Goal: Information Seeking & Learning: Learn about a topic

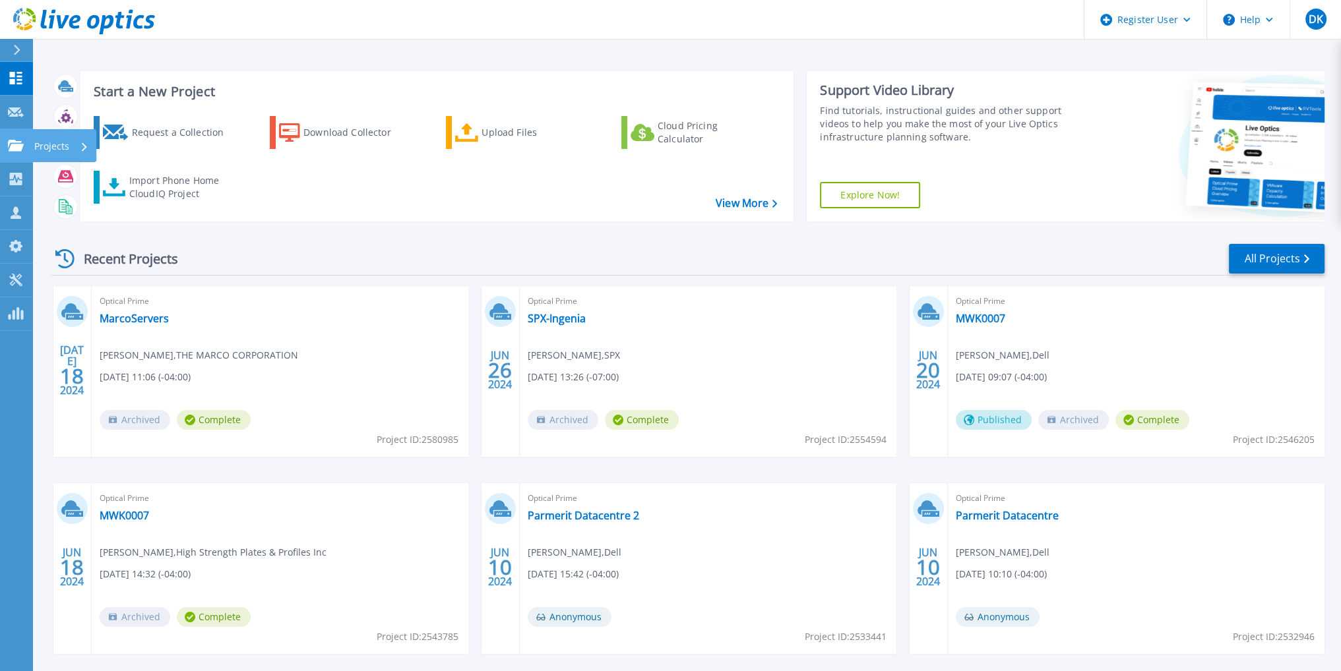
click at [29, 142] on link "Projects Projects" at bounding box center [16, 146] width 33 height 34
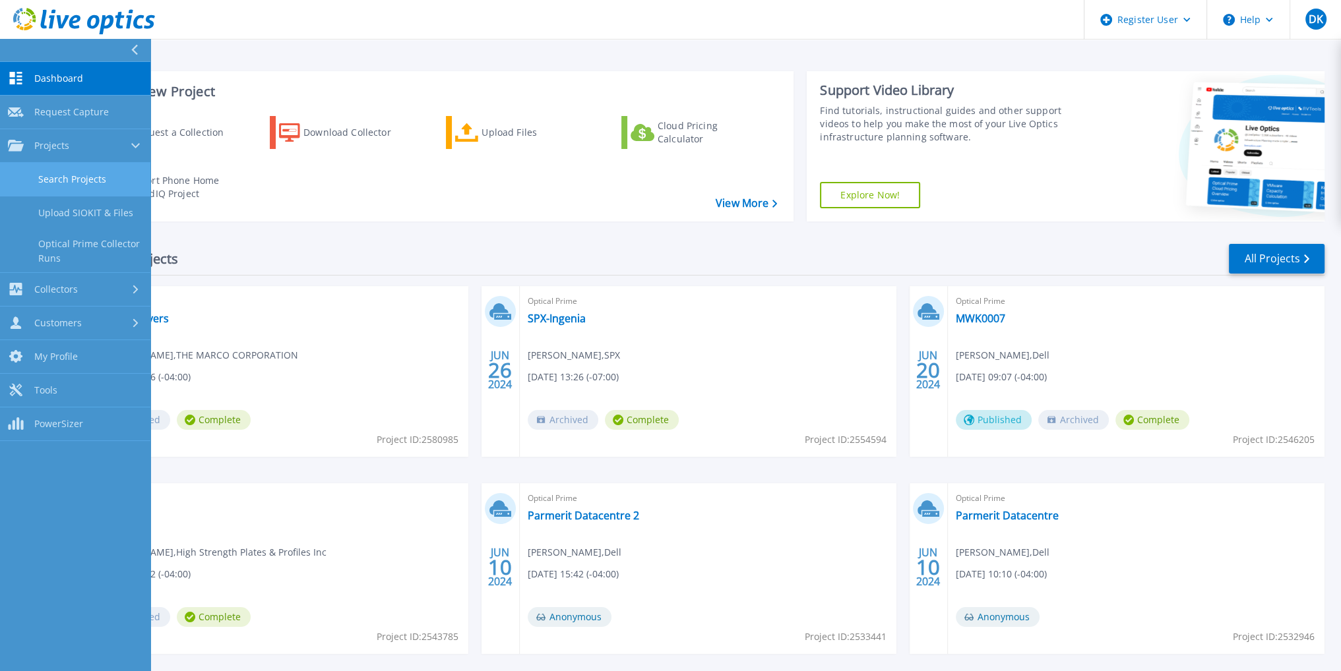
click at [63, 187] on link "Search Projects" at bounding box center [75, 180] width 150 height 34
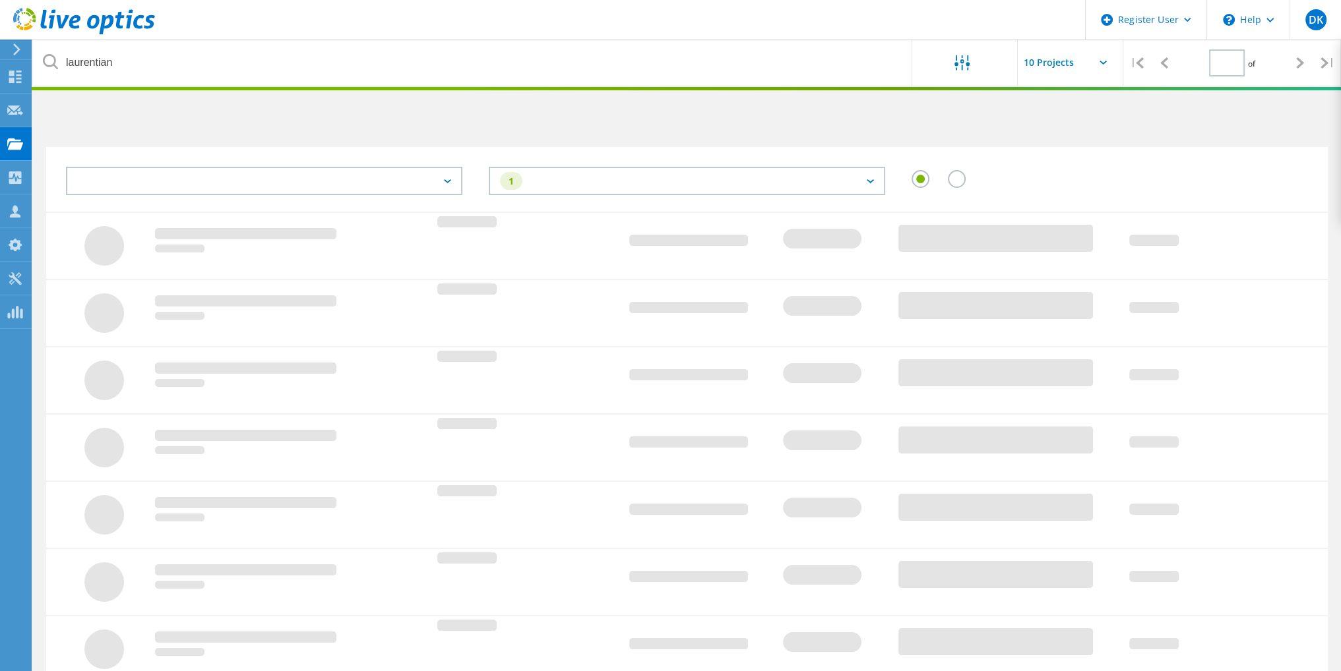
type input "1"
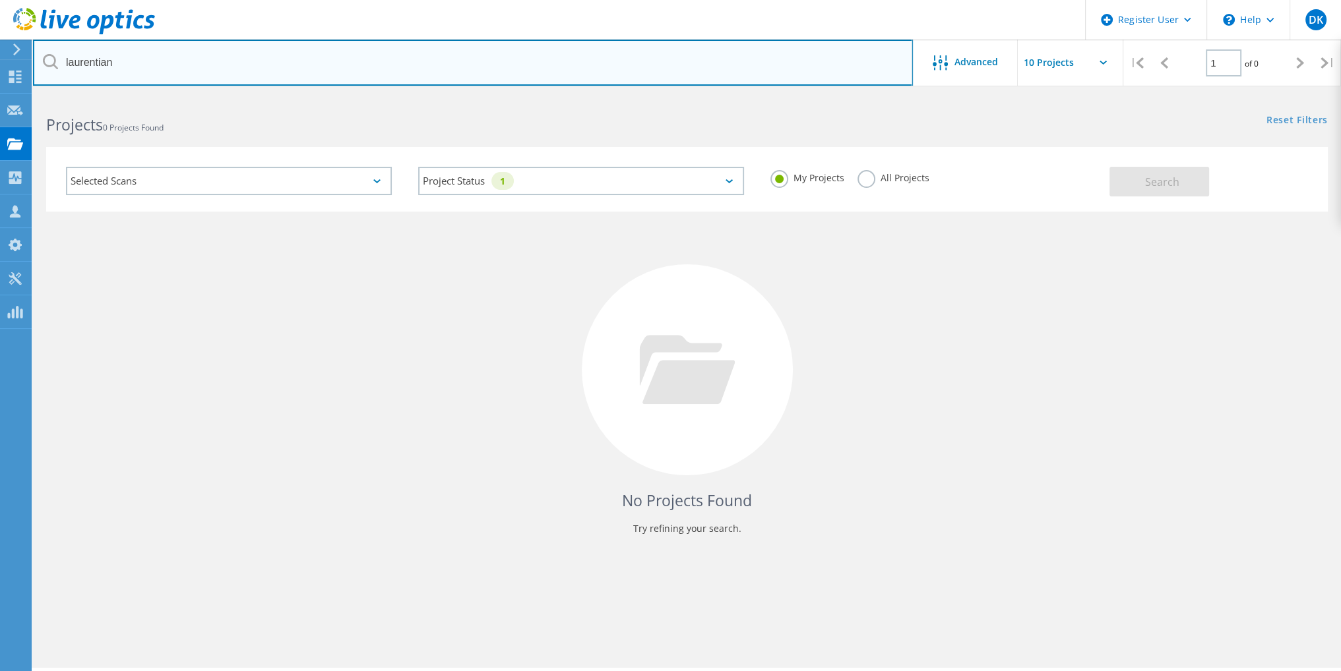
click at [191, 53] on input "laurentian" at bounding box center [473, 63] width 880 height 46
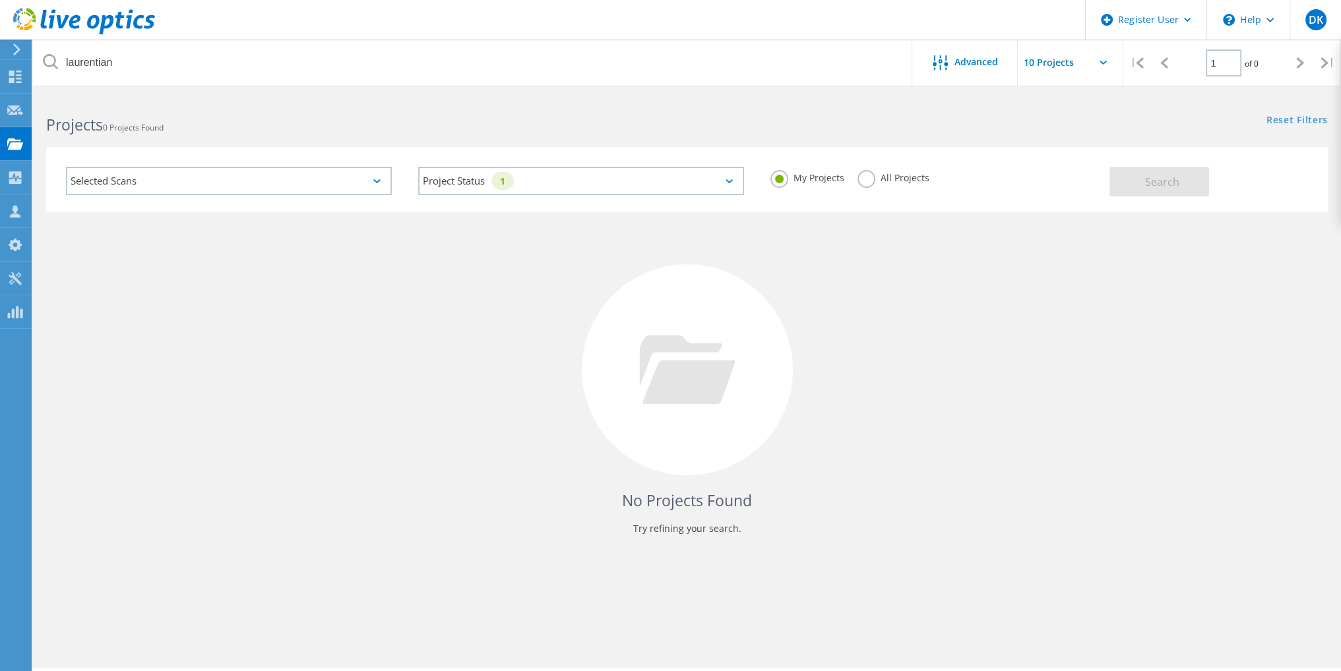
click at [870, 183] on label "All Projects" at bounding box center [893, 176] width 72 height 13
click at [0, 0] on input "All Projects" at bounding box center [0, 0] width 0 height 0
click at [1143, 188] on button "Search" at bounding box center [1159, 182] width 100 height 30
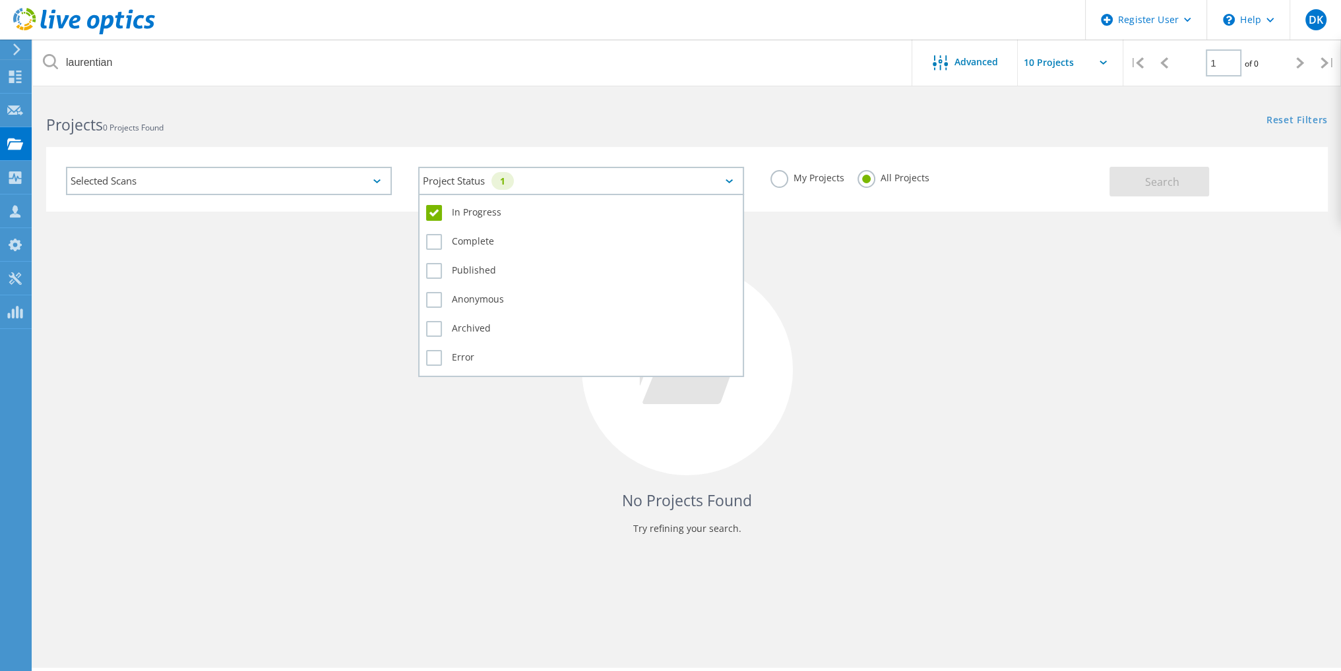
click at [604, 181] on div "Project Status 1" at bounding box center [581, 181] width 326 height 28
drag, startPoint x: 604, startPoint y: 181, endPoint x: 433, endPoint y: 209, distance: 173.0
click at [434, 195] on div "Project Status 1 In Progress Complete Published Anonymous Archived Error" at bounding box center [581, 181] width 326 height 28
click at [433, 206] on label "In Progress" at bounding box center [581, 213] width 310 height 16
click at [0, 0] on input "In Progress" at bounding box center [0, 0] width 0 height 0
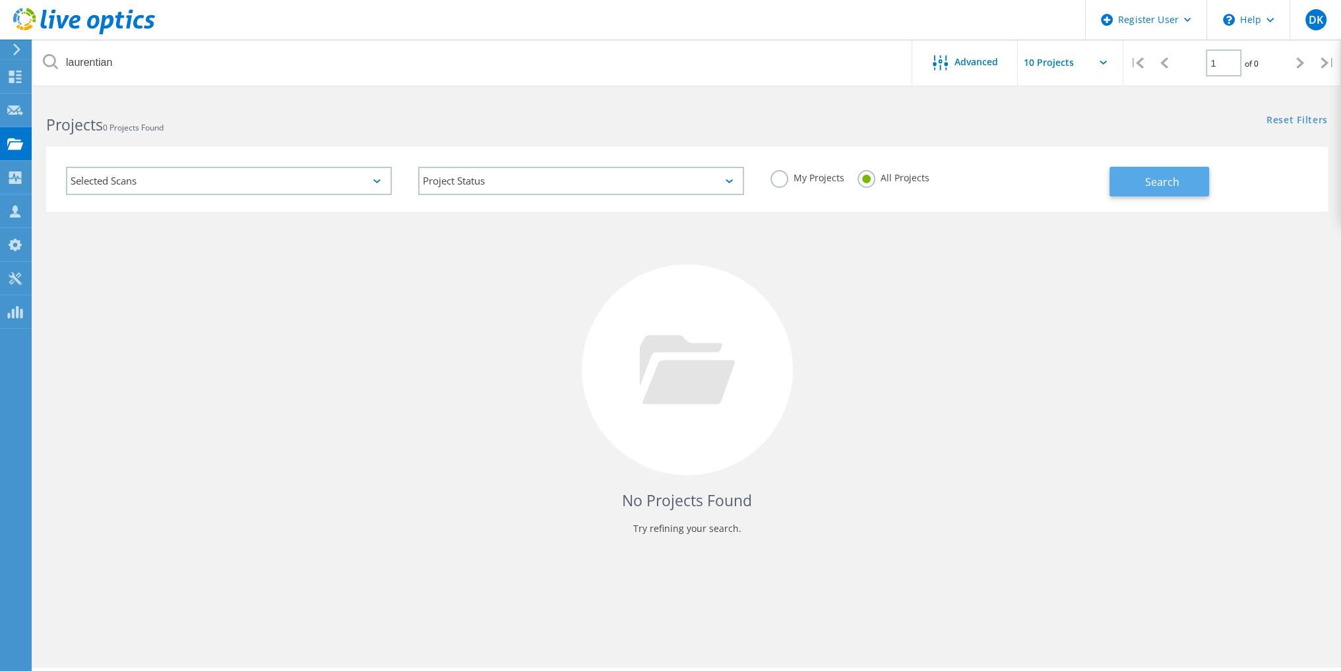
click at [1145, 185] on span "Search" at bounding box center [1162, 182] width 34 height 15
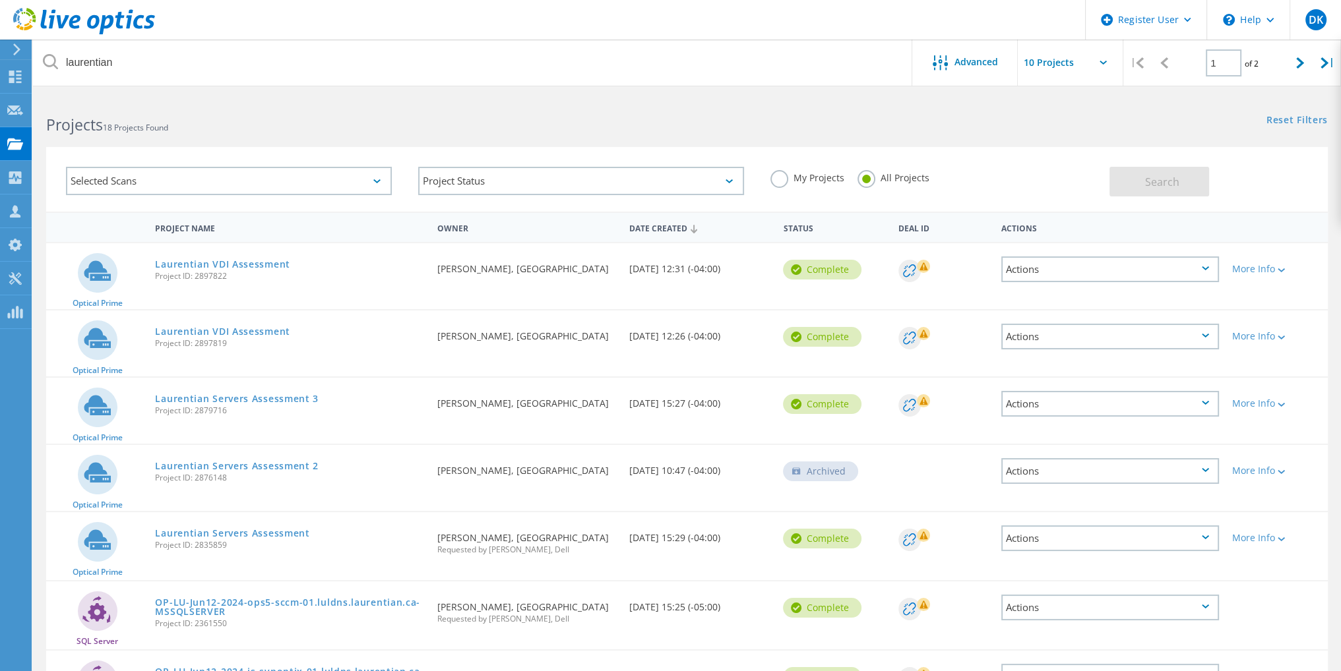
click at [102, 267] on icon at bounding box center [97, 271] width 27 height 20
click at [195, 273] on span "Project ID: 2897822" at bounding box center [289, 276] width 268 height 8
click at [199, 262] on link "Laurentian VDI Assessment" at bounding box center [222, 264] width 135 height 9
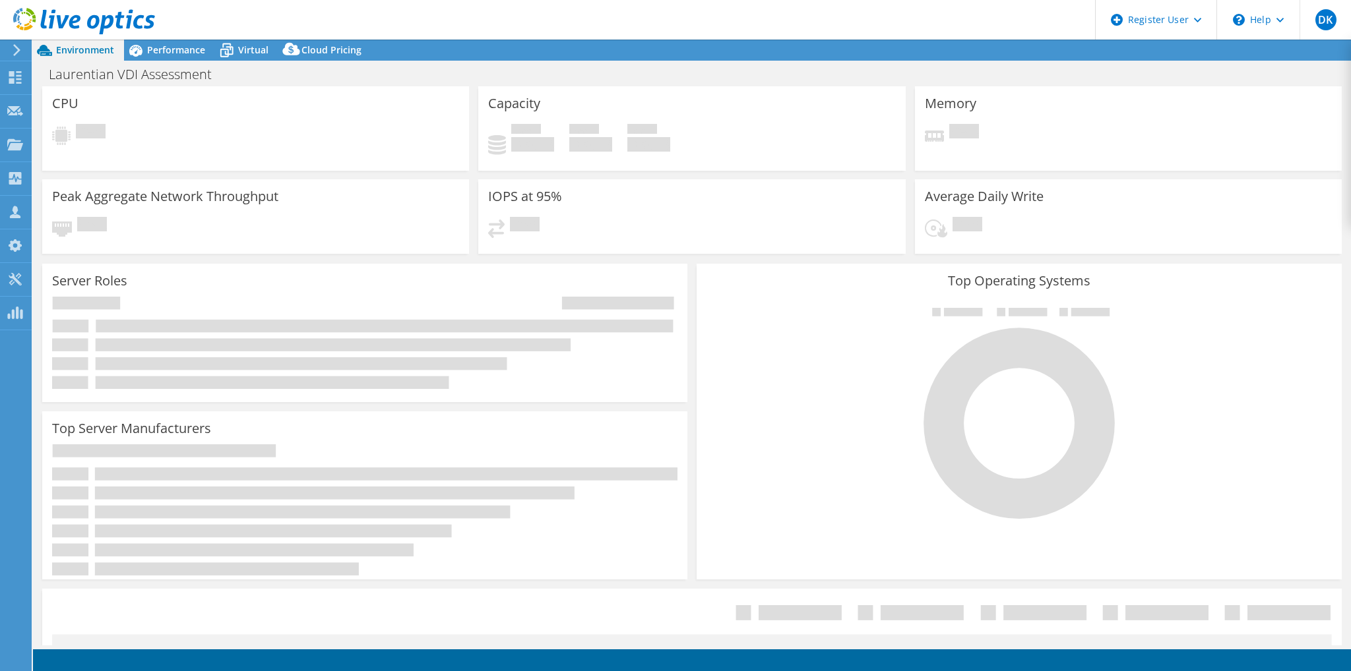
select select "USD"
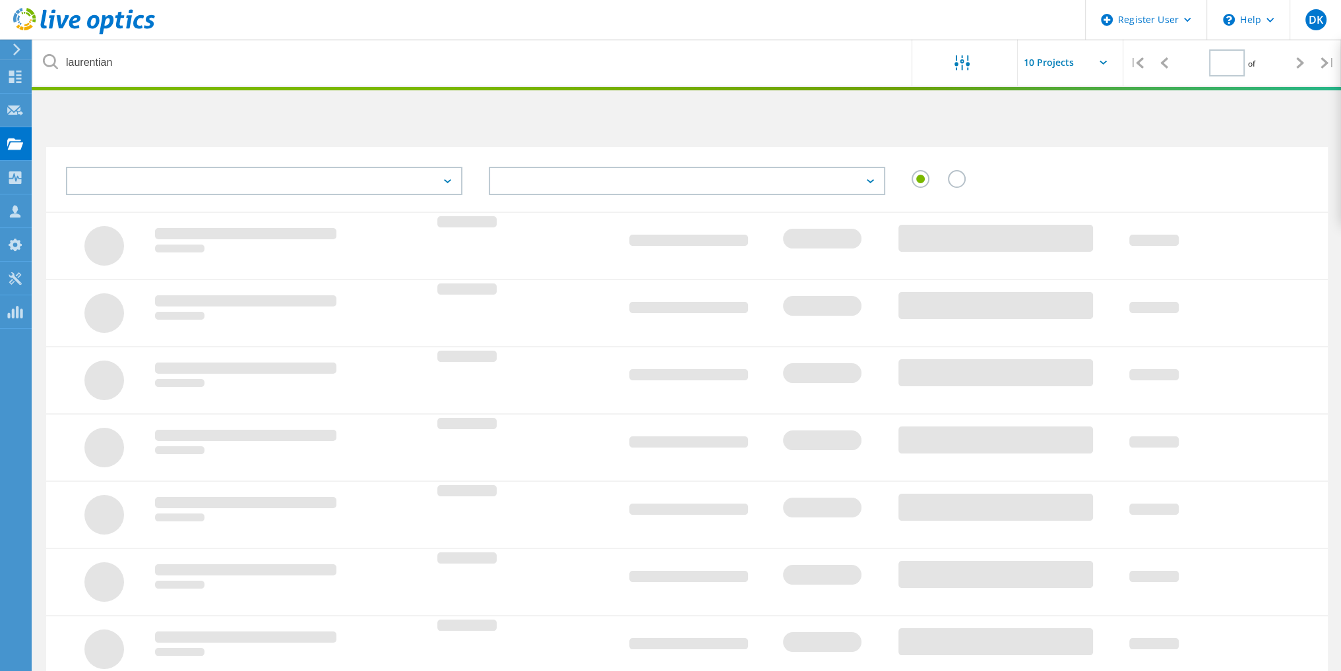
type input "1"
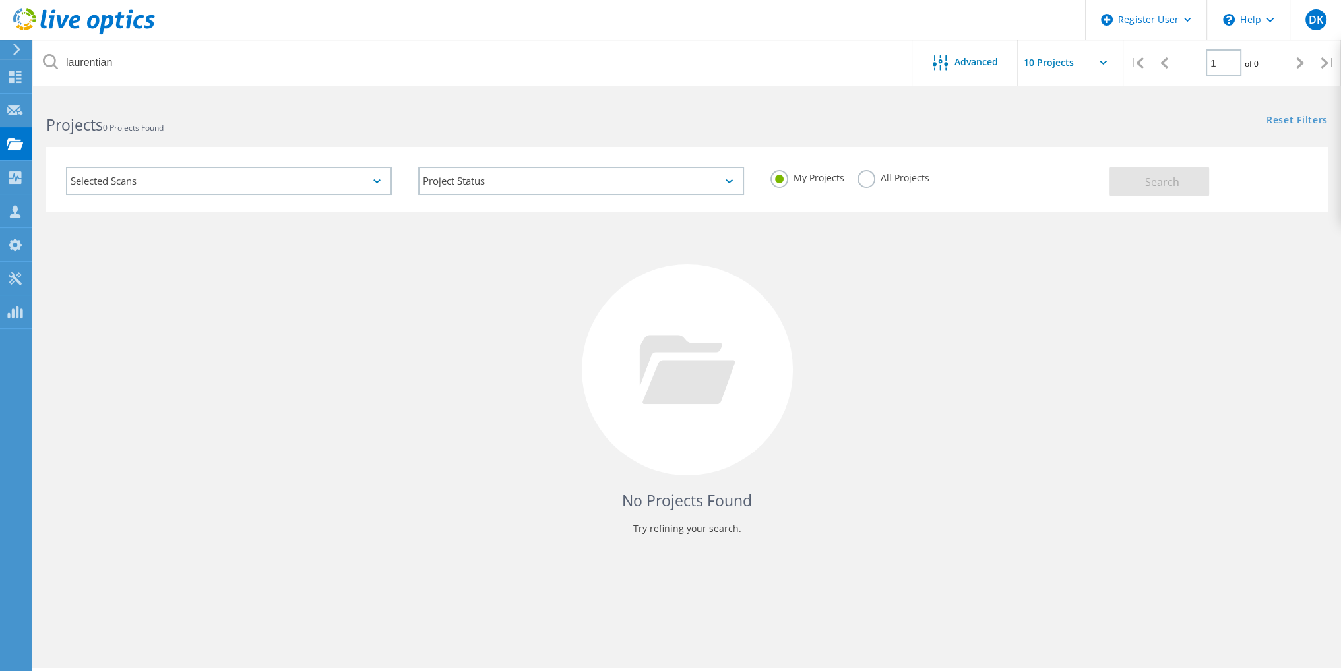
click at [851, 179] on div "My Projects All Projects" at bounding box center [933, 178] width 352 height 49
click at [867, 177] on label "All Projects" at bounding box center [893, 176] width 72 height 13
click at [0, 0] on input "All Projects" at bounding box center [0, 0] width 0 height 0
click at [1140, 177] on button "Search" at bounding box center [1159, 182] width 100 height 30
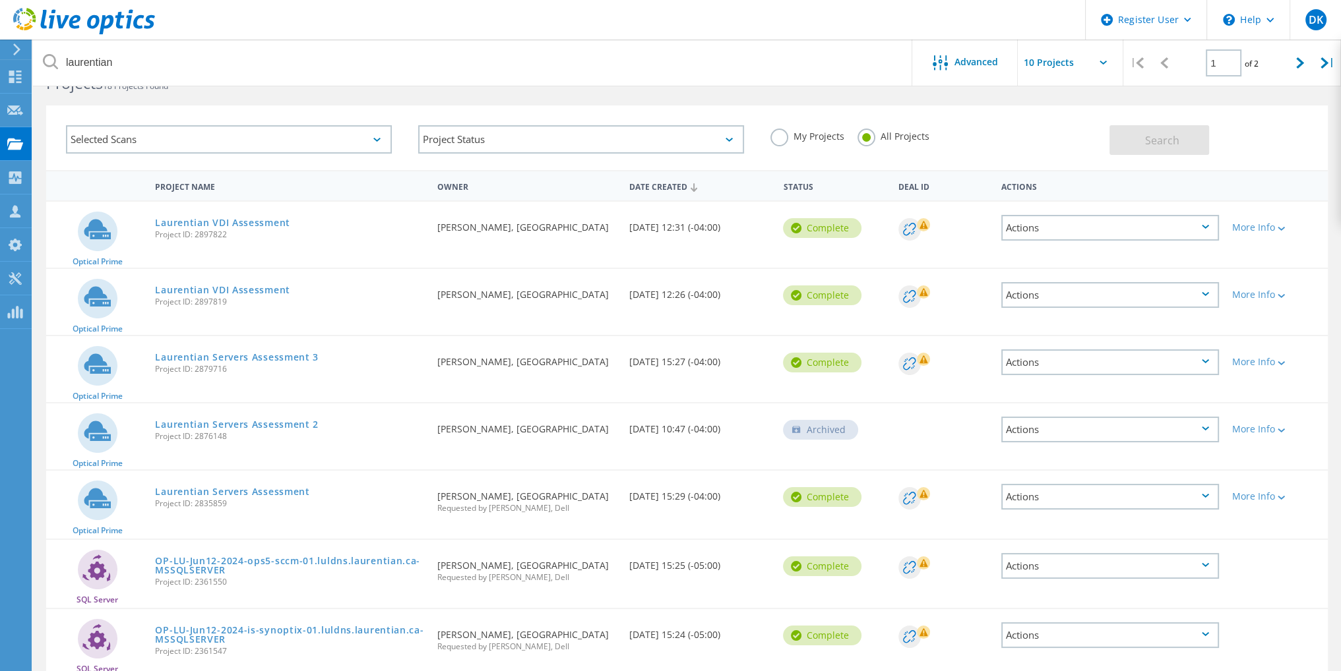
scroll to position [66, 0]
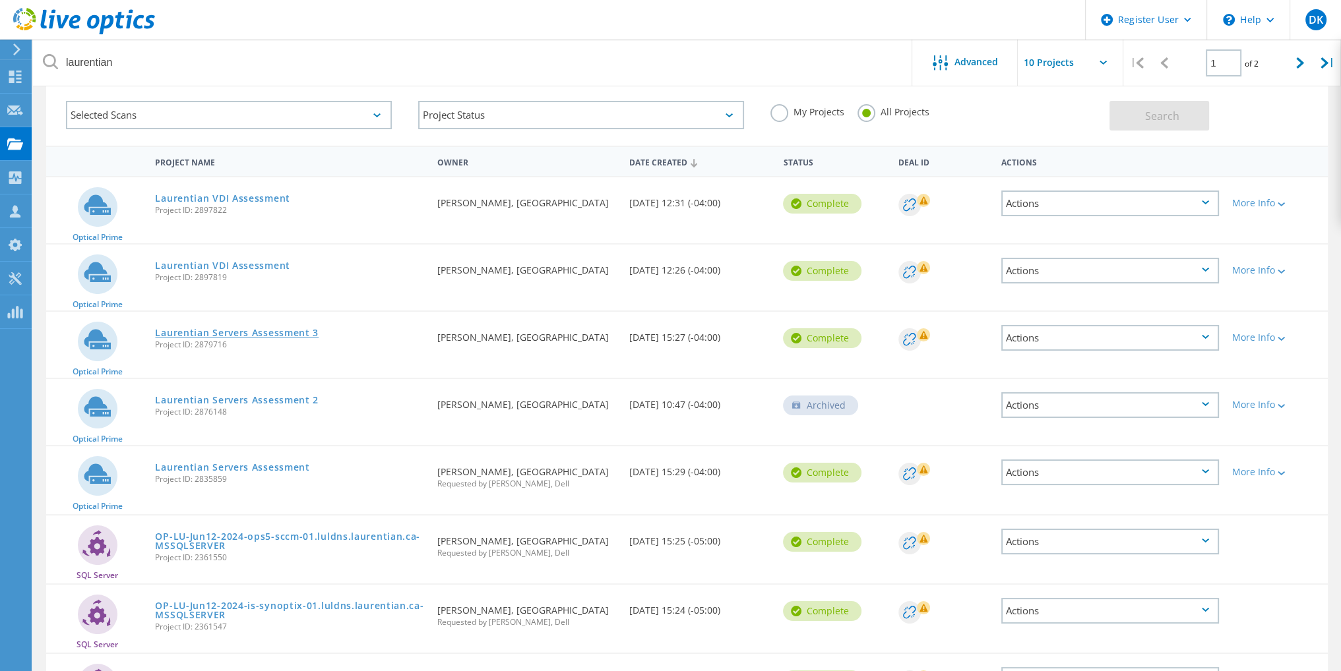
click at [235, 334] on link "Laurentian Servers Assessment 3" at bounding box center [237, 332] width 164 height 9
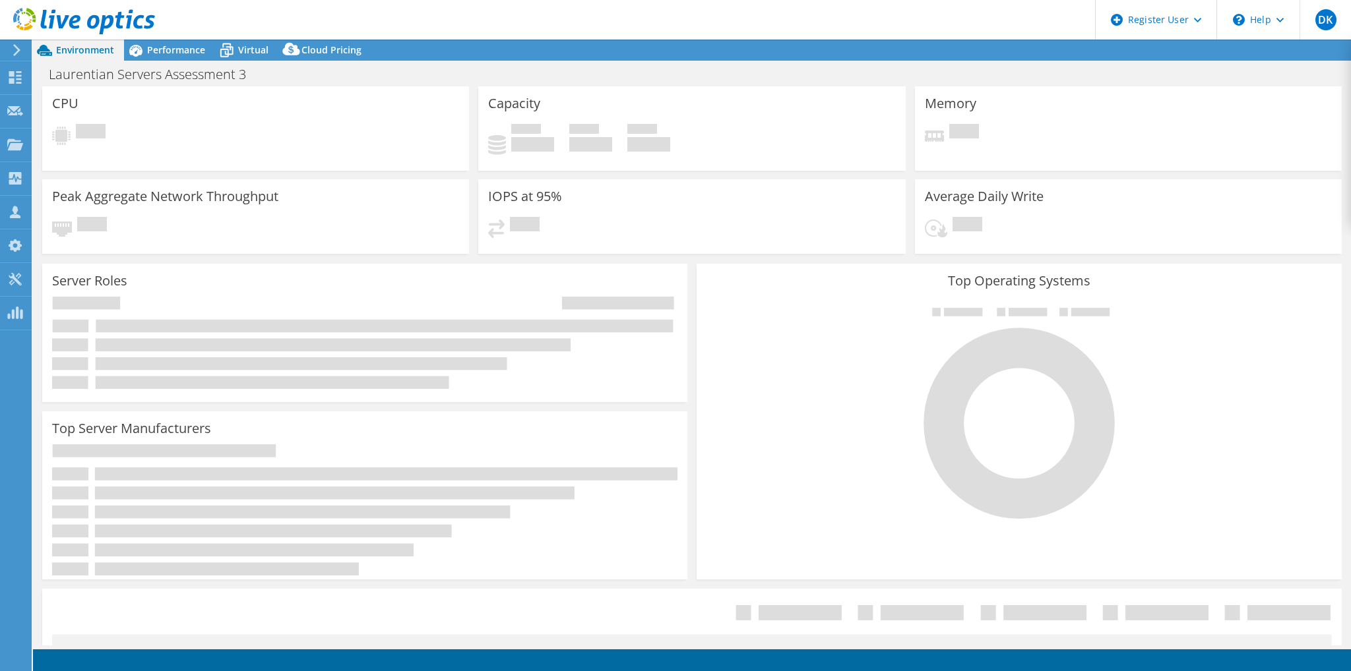
select select "[GEOGRAPHIC_DATA]"
select select "USD"
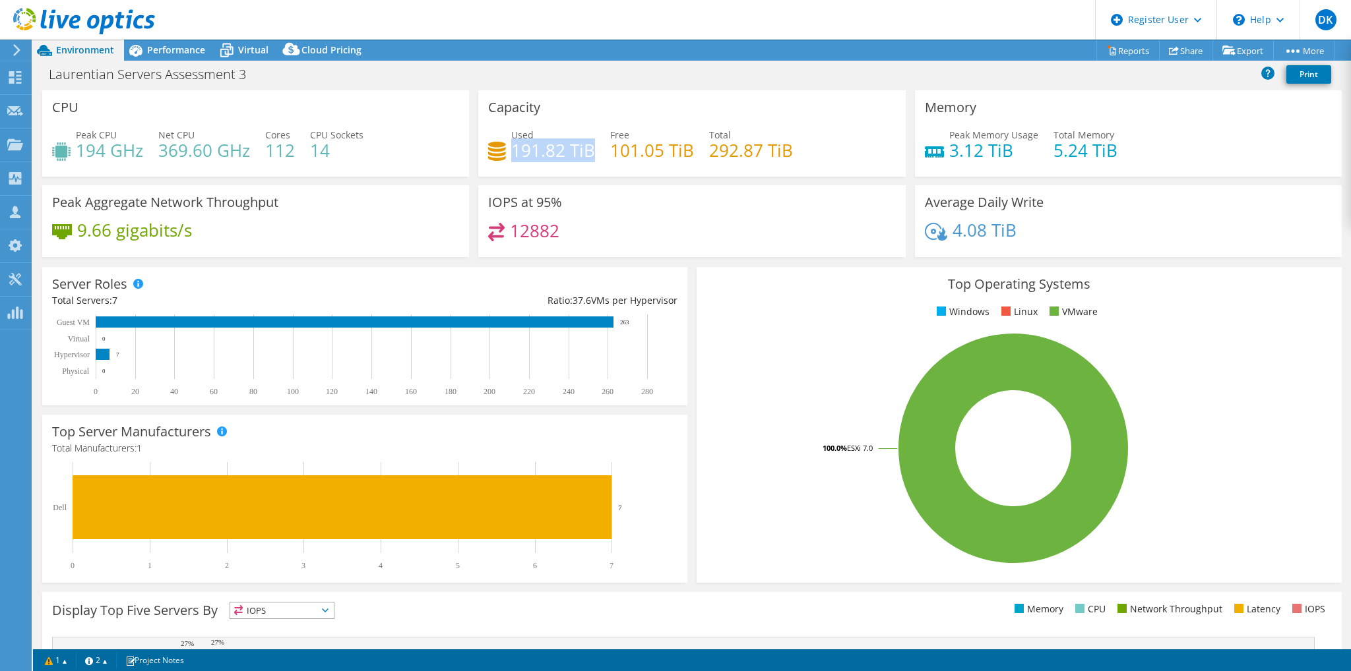
drag, startPoint x: 511, startPoint y: 159, endPoint x: 588, endPoint y: 156, distance: 76.6
click at [588, 156] on h4 "191.82 TiB" at bounding box center [553, 150] width 84 height 15
click at [182, 50] on span "Performance" at bounding box center [176, 50] width 58 height 13
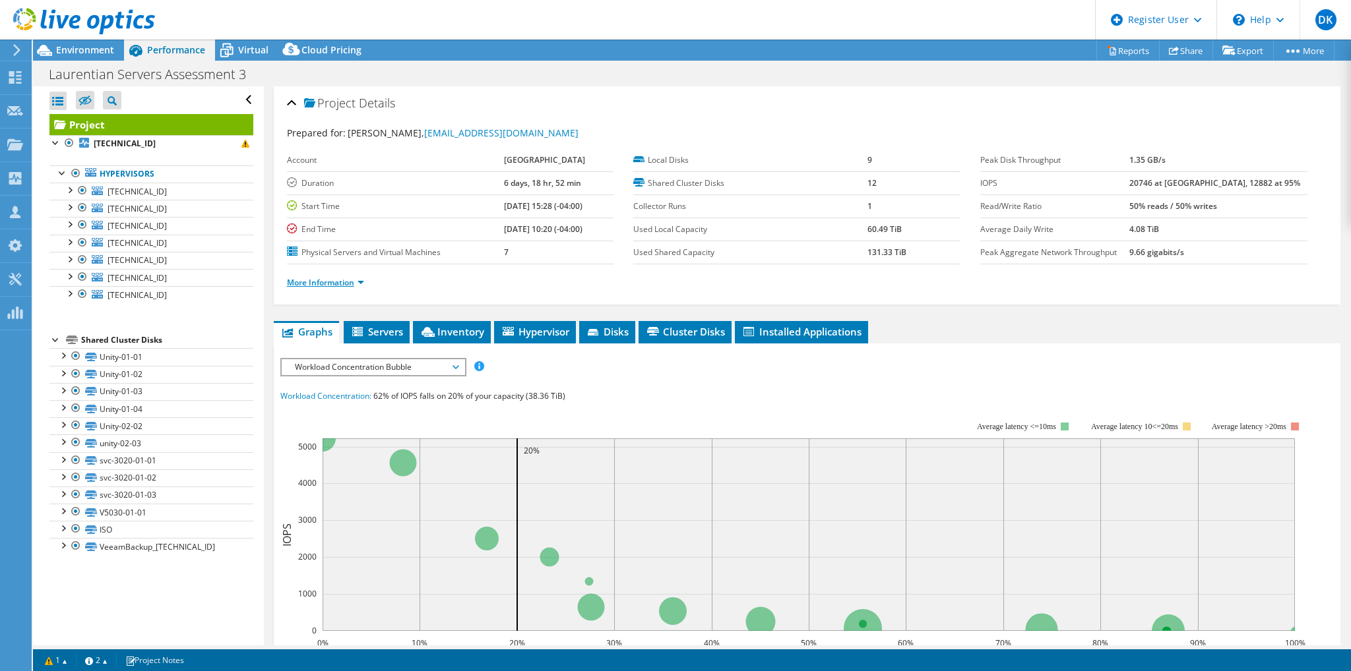
click at [311, 281] on link "More Information" at bounding box center [325, 282] width 77 height 11
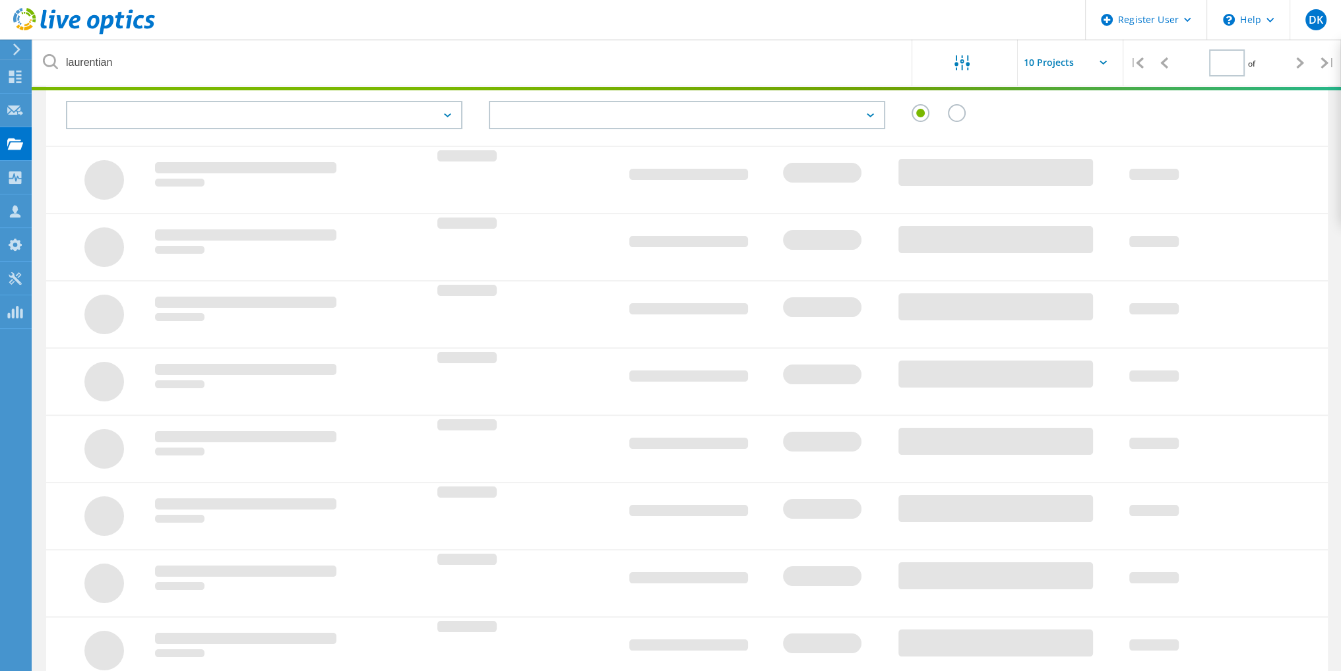
type input "1"
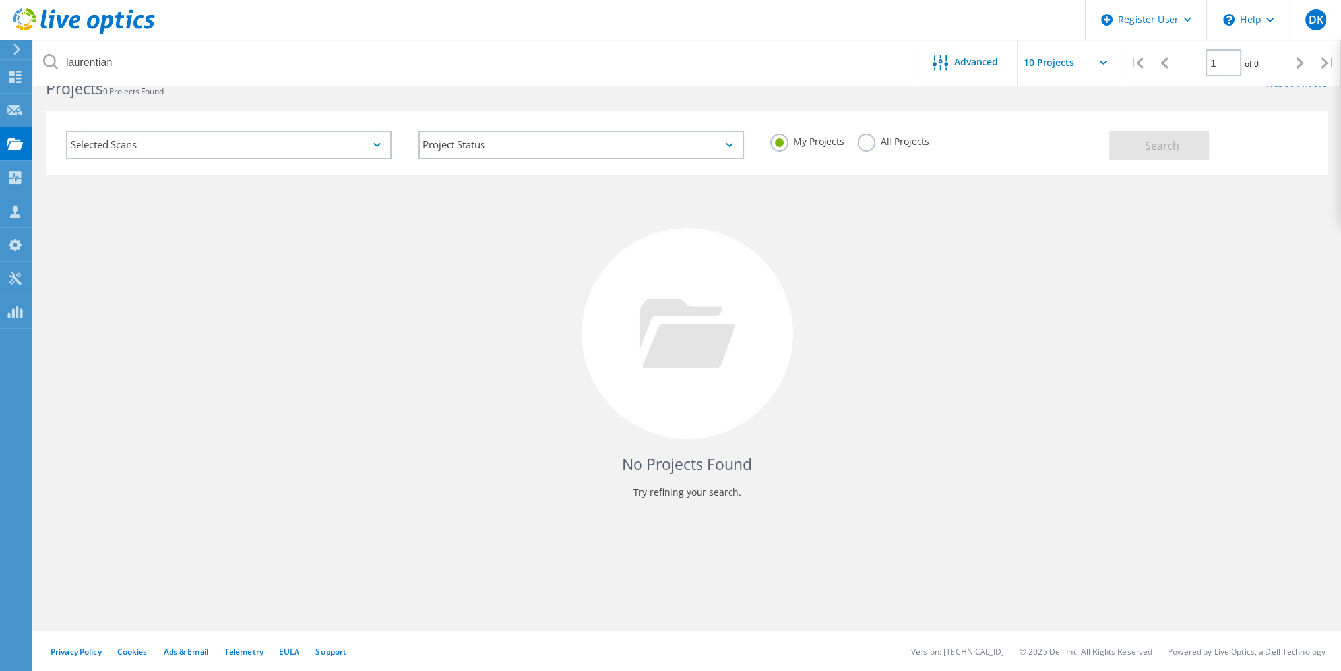
scroll to position [36, 0]
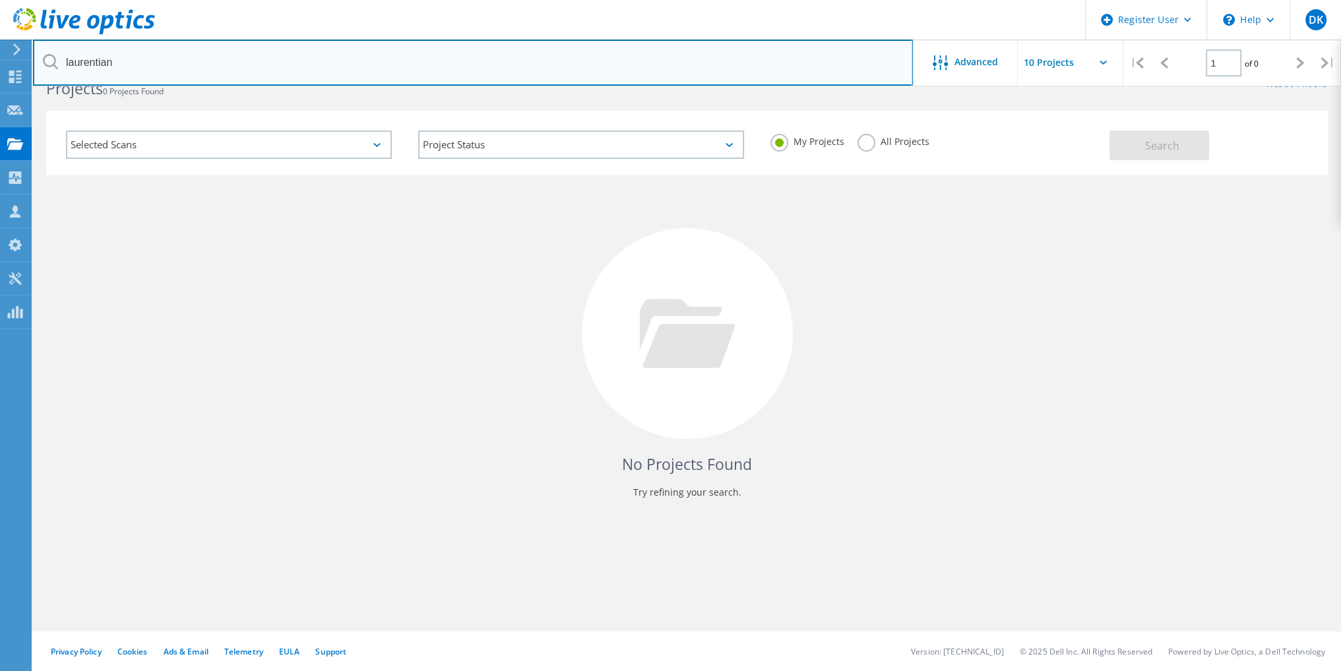
drag, startPoint x: 255, startPoint y: 65, endPoint x: 55, endPoint y: 56, distance: 199.4
click at [55, 56] on div "laurentian" at bounding box center [472, 63] width 879 height 46
paste input "gbrown@tbcschools.ca"
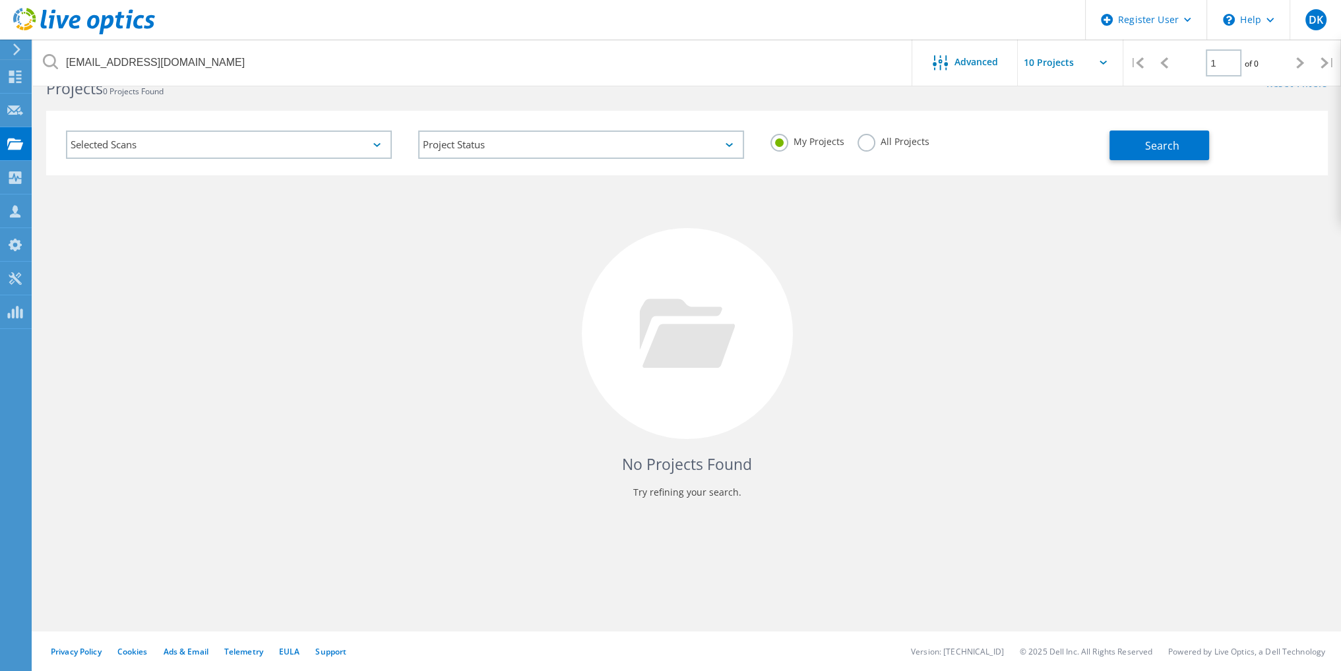
click at [869, 146] on label "All Projects" at bounding box center [893, 140] width 72 height 13
click at [0, 0] on input "All Projects" at bounding box center [0, 0] width 0 height 0
click at [1142, 154] on button "Search" at bounding box center [1159, 146] width 100 height 30
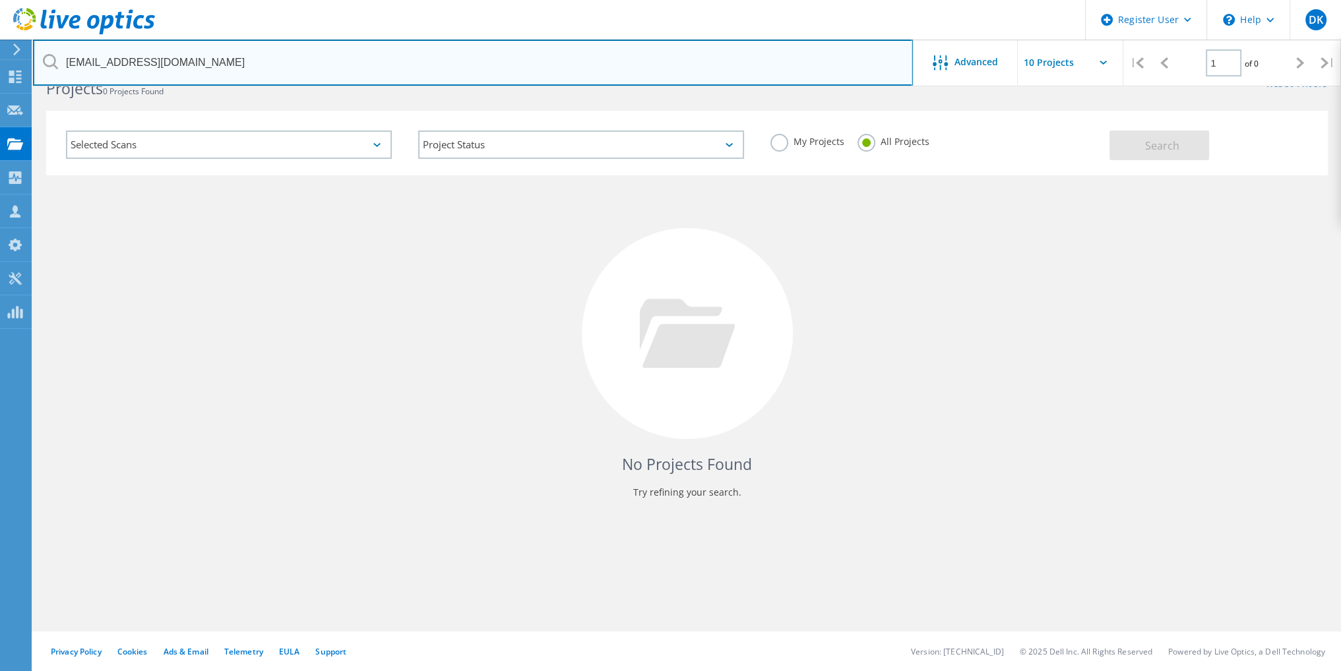
drag, startPoint x: 259, startPoint y: 75, endPoint x: 60, endPoint y: 67, distance: 199.3
click at [60, 67] on input "gbrown@tbcschools.ca" at bounding box center [473, 63] width 880 height 46
paste input "Thunder Bay Catholic District School Board"
type input "Thunder Bay Catholic District School Board"
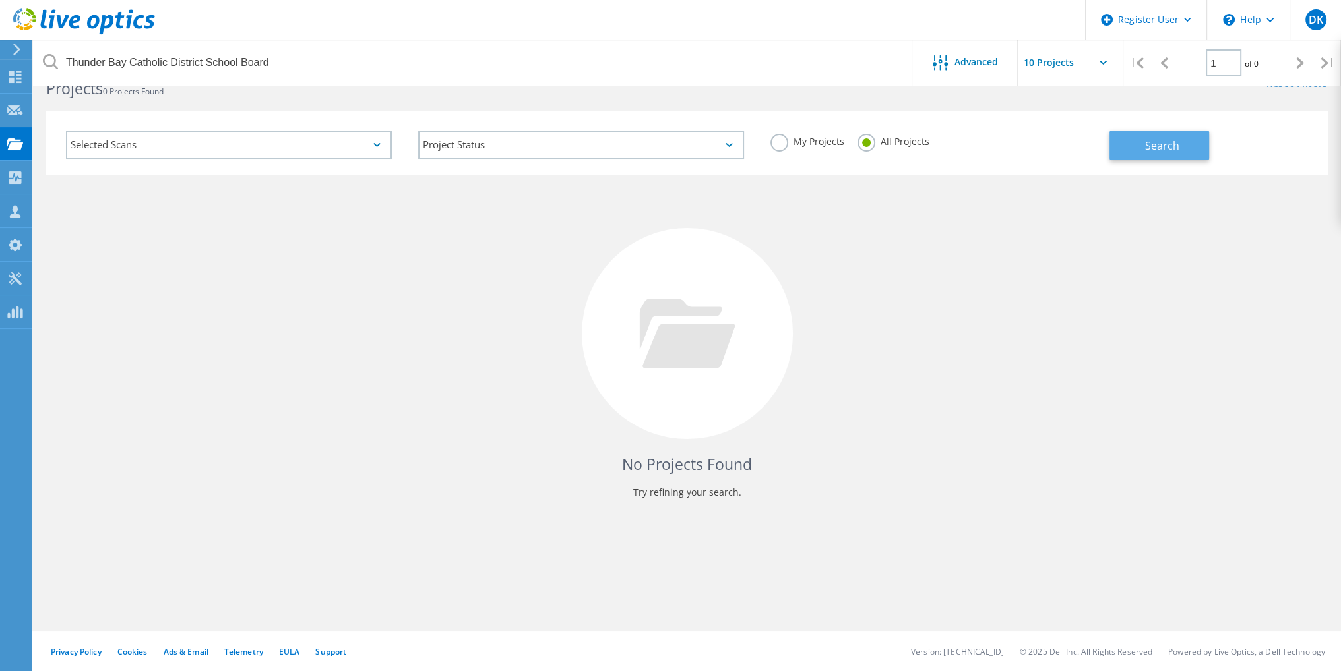
click at [1139, 150] on button "Search" at bounding box center [1159, 146] width 100 height 30
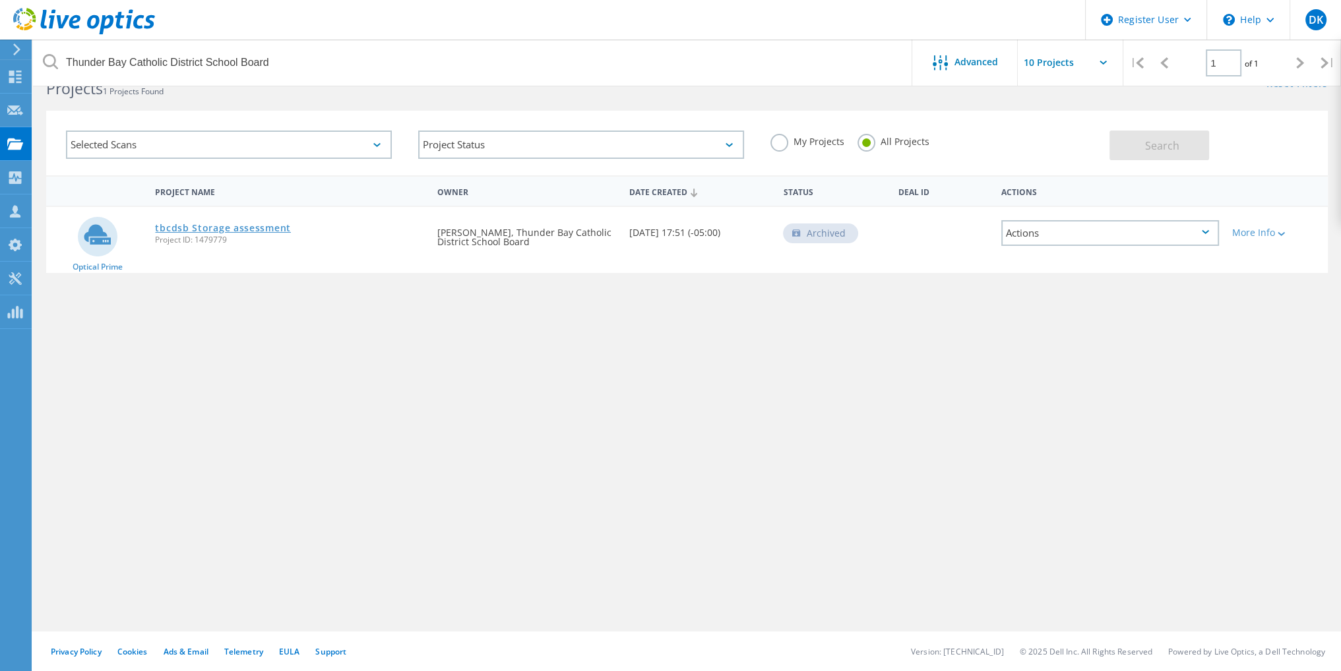
click at [207, 229] on link "tbcdsb Storage assessment" at bounding box center [223, 228] width 136 height 9
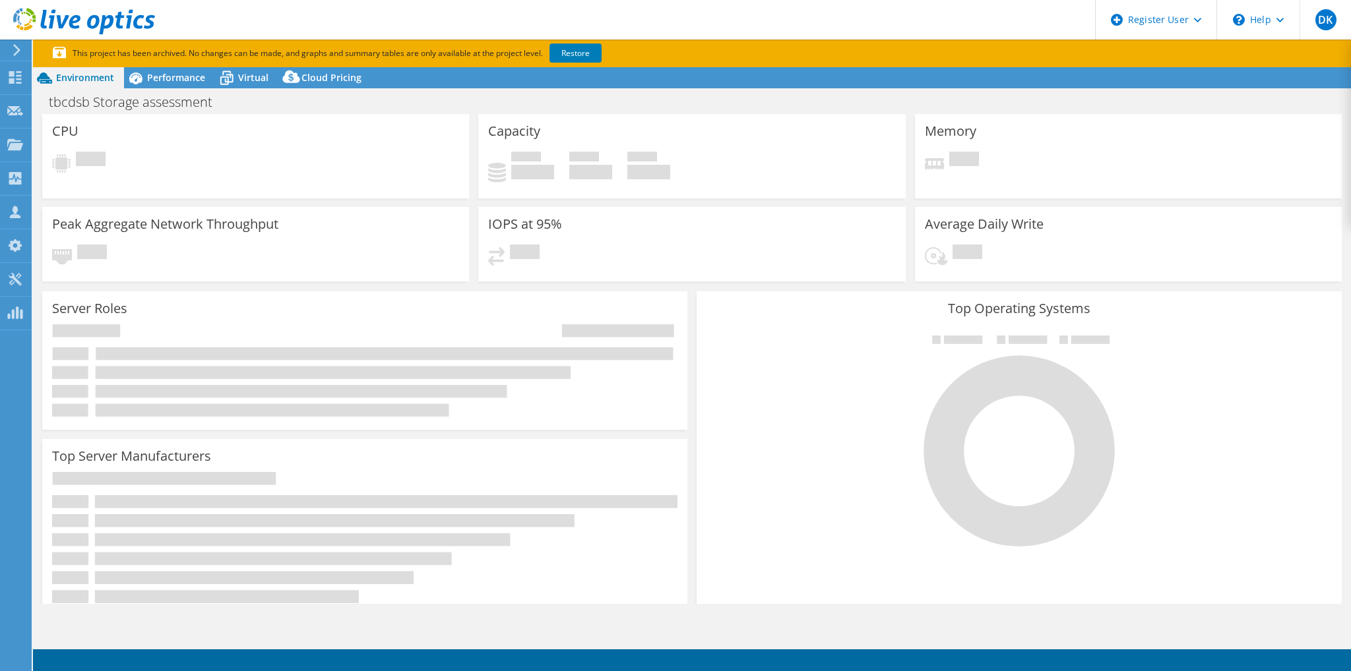
select select "USD"
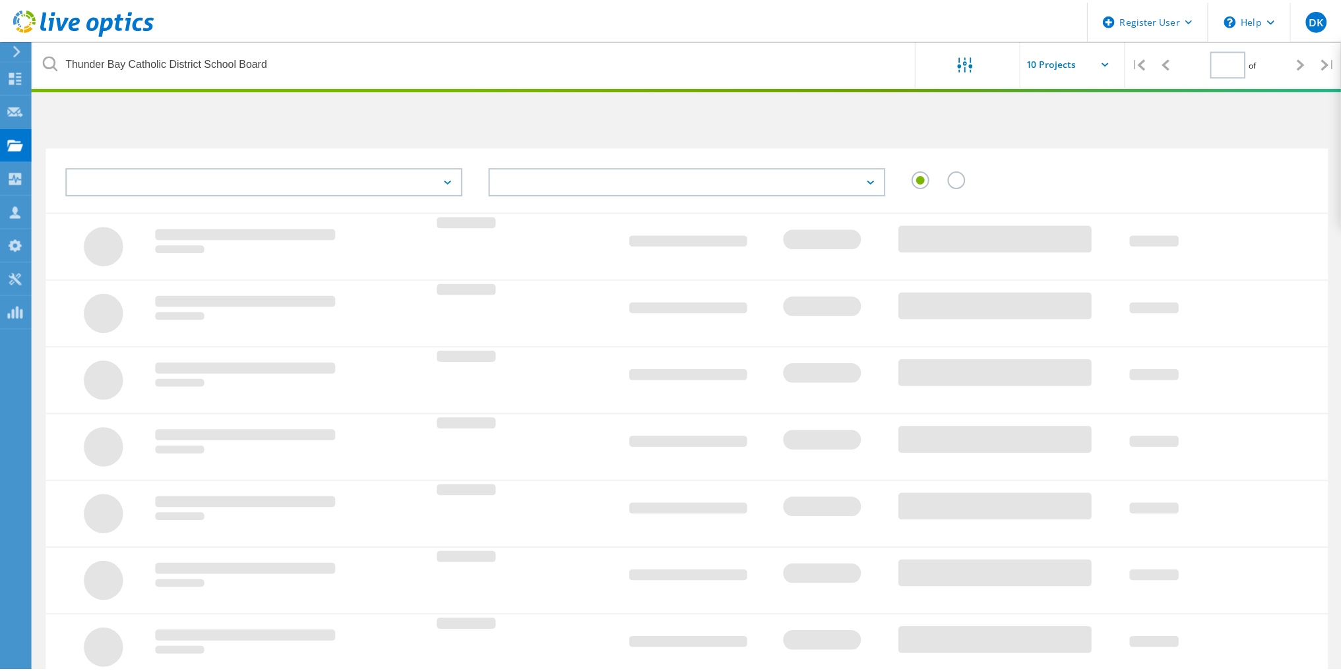
scroll to position [36, 0]
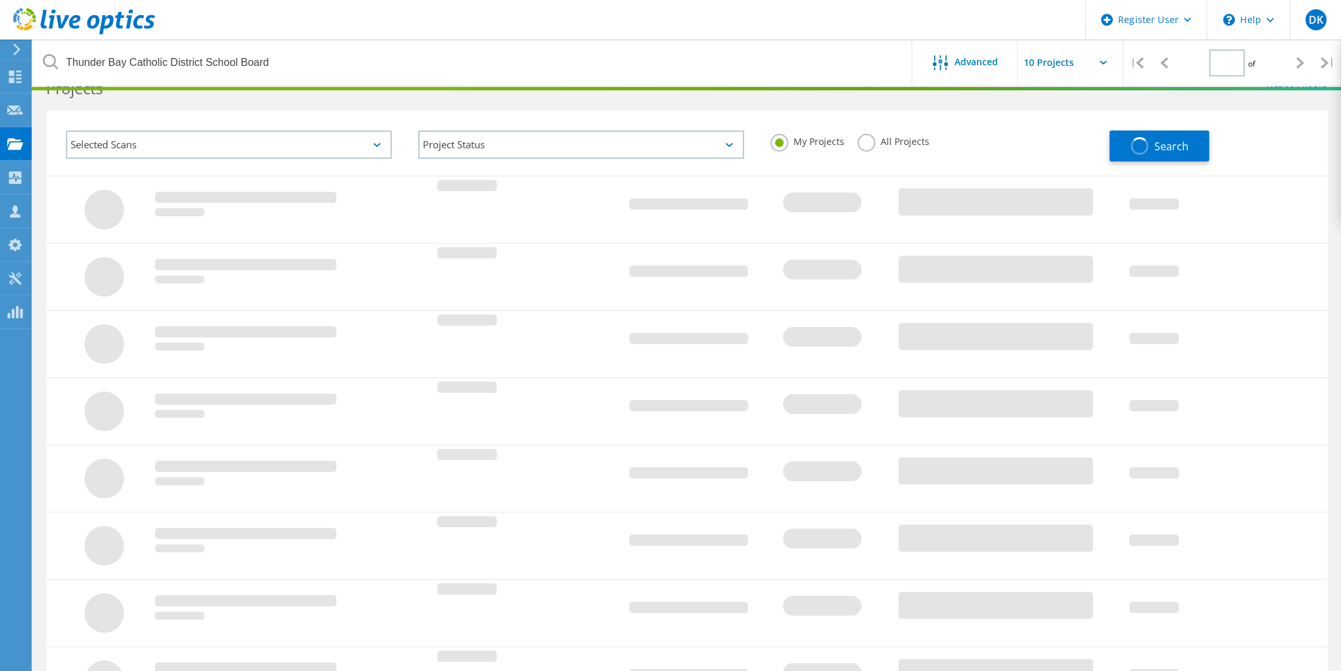
type input "1"
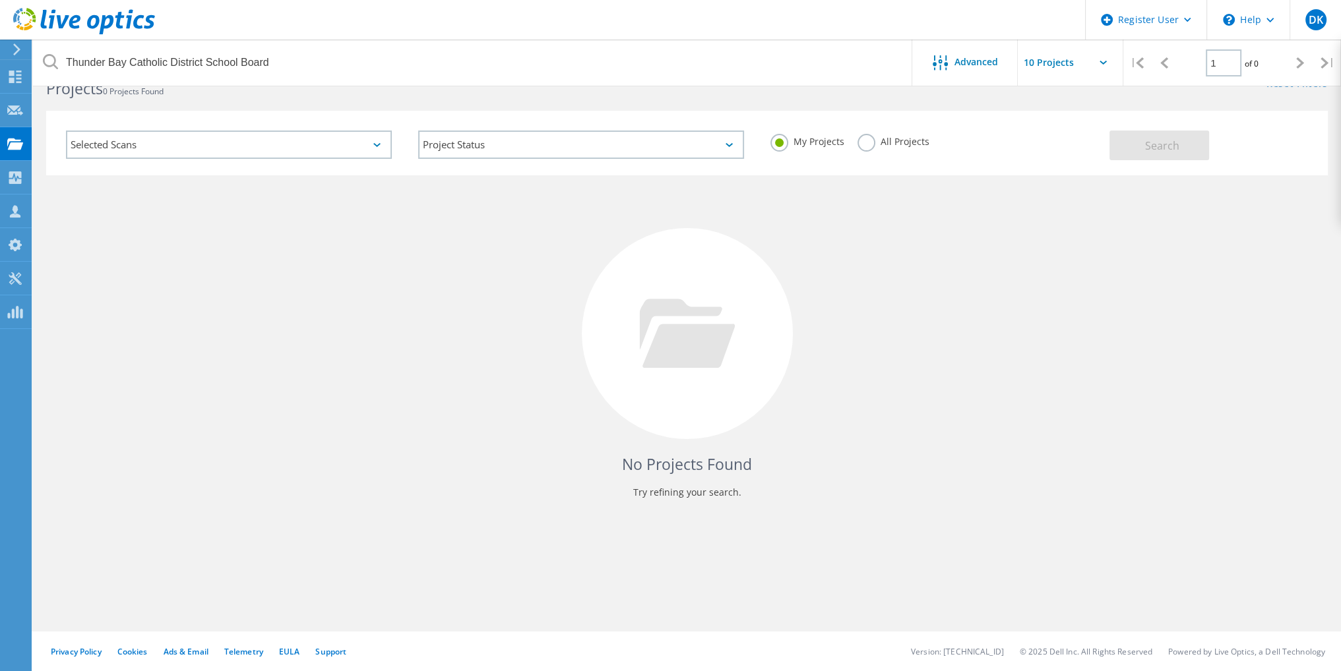
click at [860, 140] on label "All Projects" at bounding box center [893, 140] width 72 height 13
click at [0, 0] on input "All Projects" at bounding box center [0, 0] width 0 height 0
click at [1189, 144] on button "Search" at bounding box center [1159, 146] width 100 height 30
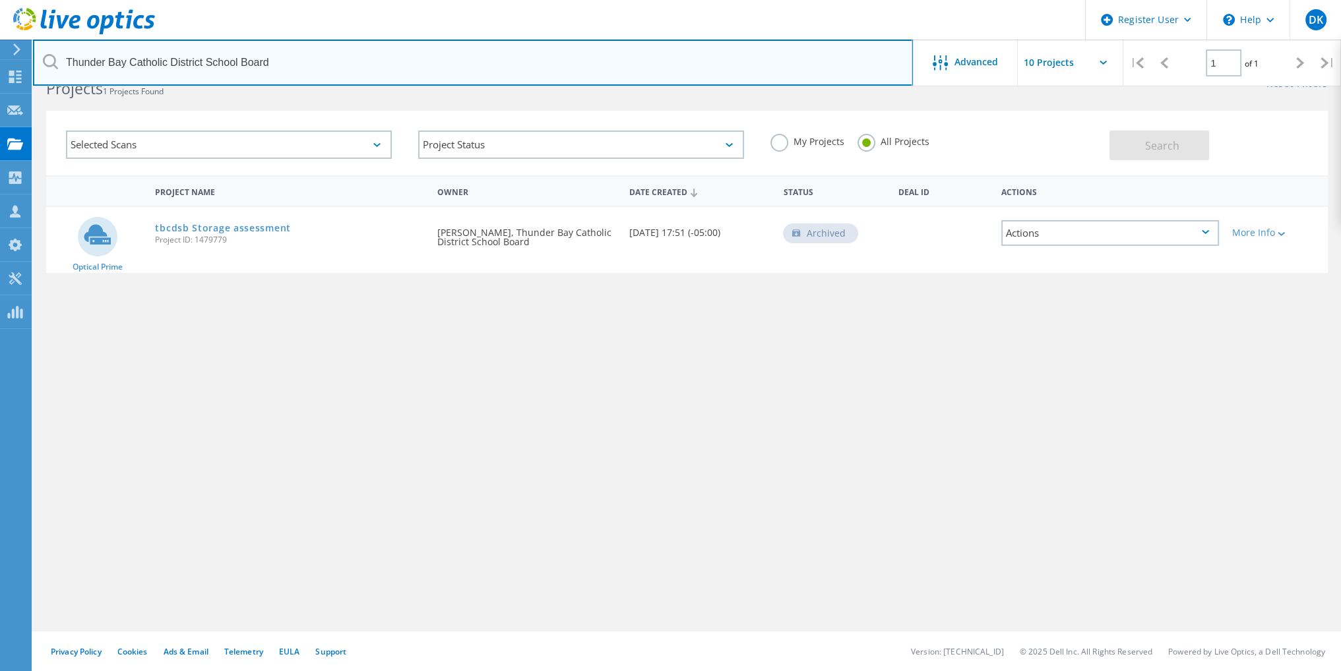
drag, startPoint x: 330, startPoint y: 60, endPoint x: 61, endPoint y: 57, distance: 268.4
click at [61, 57] on input "Thunder Bay Catholic District School Board" at bounding box center [473, 63] width 880 height 46
paste input "[EMAIL_ADDRESS][DOMAIN_NAME]"
type input "[EMAIL_ADDRESS][DOMAIN_NAME]"
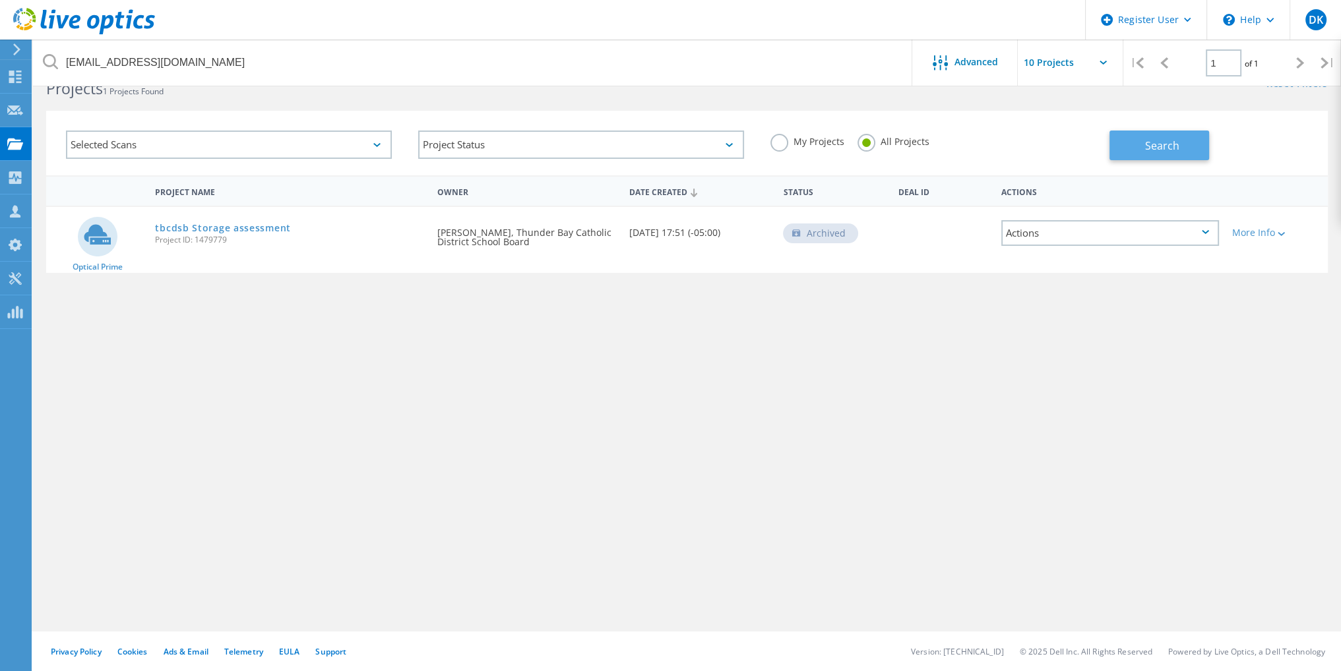
click at [1142, 148] on button "Search" at bounding box center [1159, 146] width 100 height 30
click at [179, 232] on link "tbcdsb" at bounding box center [172, 228] width 34 height 9
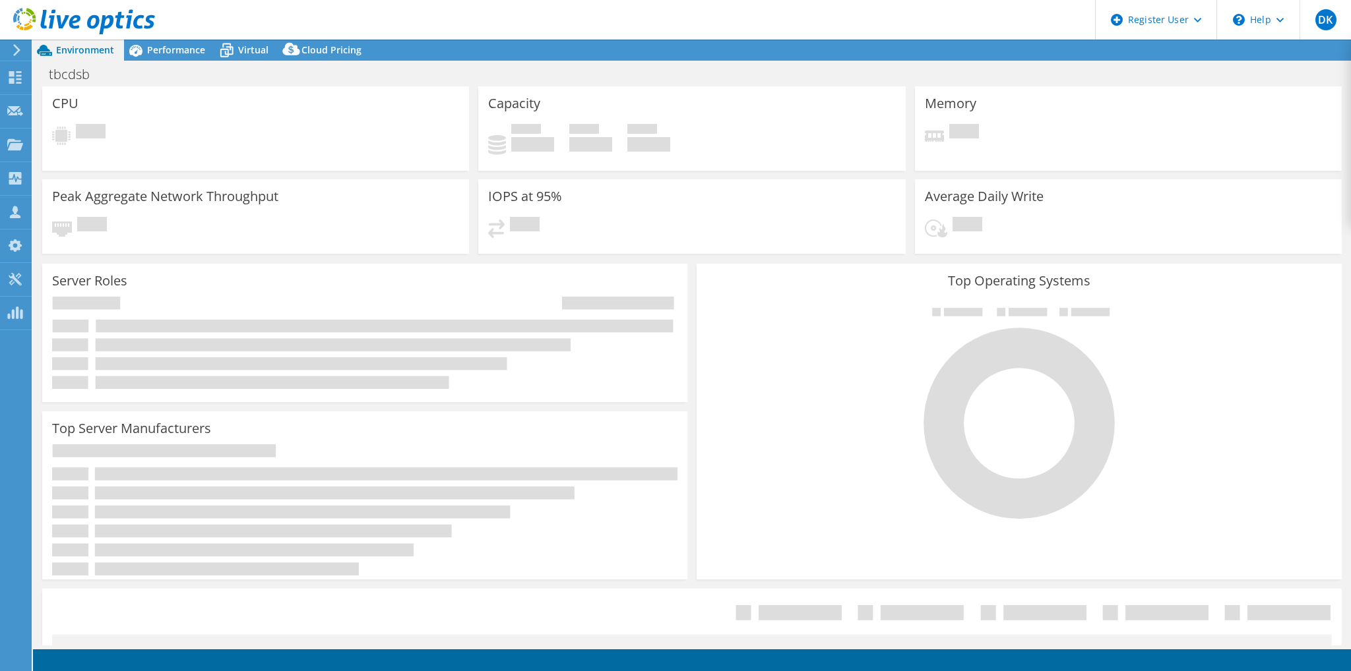
select select "USD"
select select "USEast"
select select "CAD"
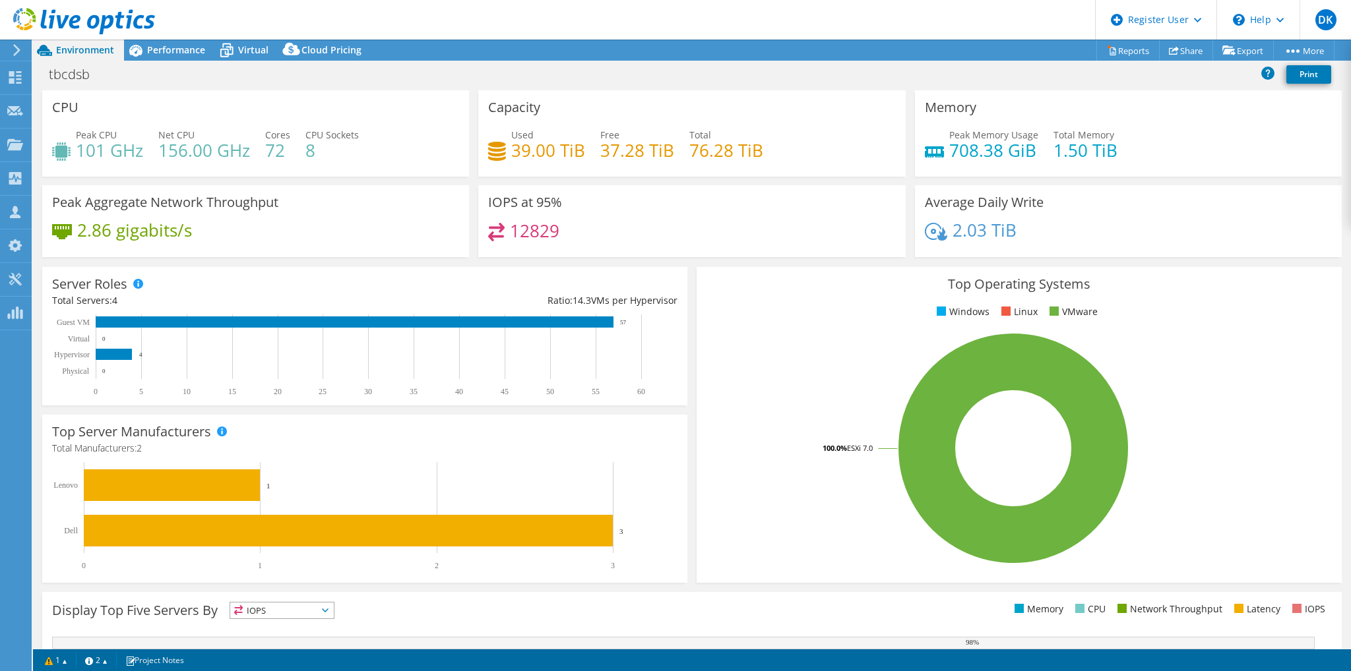
click at [512, 224] on h4 "12829" at bounding box center [534, 231] width 49 height 15
drag, startPoint x: 507, startPoint y: 227, endPoint x: 571, endPoint y: 231, distance: 64.8
click at [571, 231] on div "12829" at bounding box center [691, 237] width 407 height 28
click at [584, 255] on div "IOPS at 95% 12829" at bounding box center [691, 221] width 427 height 72
drag, startPoint x: 596, startPoint y: 147, endPoint x: 656, endPoint y: 148, distance: 60.7
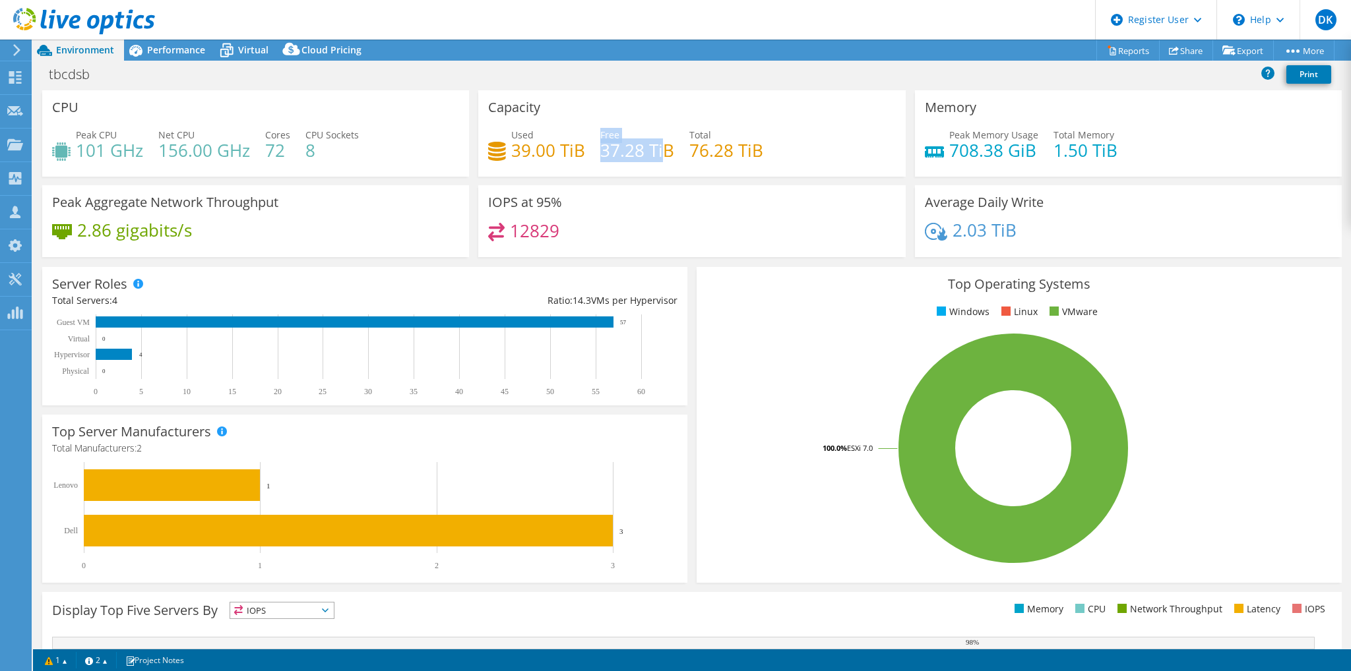
click at [656, 148] on div "Used 39.00 TiB Free 37.28 TiB Total 76.28 TiB" at bounding box center [691, 149] width 407 height 43
drag, startPoint x: 683, startPoint y: 152, endPoint x: 600, endPoint y: 144, distance: 84.1
click at [600, 144] on div "Used 39.00 TiB Free 37.28 TiB Total 76.28 TiB" at bounding box center [691, 149] width 407 height 43
click at [822, 274] on div "Top Operating Systems Windows Linux VMware 100.0% ESXi 7.0" at bounding box center [1018, 425] width 645 height 316
drag, startPoint x: 1153, startPoint y: 134, endPoint x: 926, endPoint y: 137, distance: 227.5
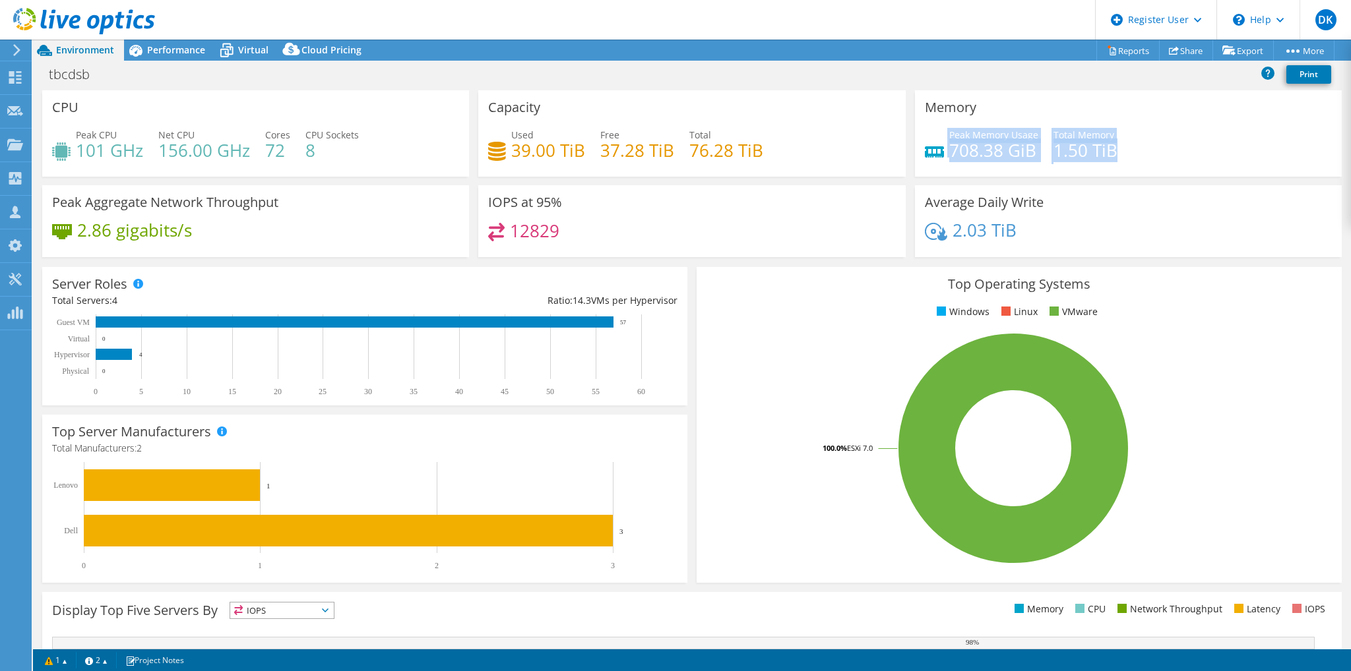
click at [926, 137] on div "Peak Memory Usage 708.38 GiB Total Memory 1.50 TiB" at bounding box center [1128, 149] width 407 height 43
click at [999, 156] on h4 "708.38 GiB" at bounding box center [993, 150] width 89 height 15
drag, startPoint x: 947, startPoint y: 142, endPoint x: 1024, endPoint y: 146, distance: 76.6
click at [1024, 146] on h4 "708.38 GiB" at bounding box center [993, 150] width 89 height 15
click at [960, 152] on h4 "708.38 GiB" at bounding box center [993, 150] width 89 height 15
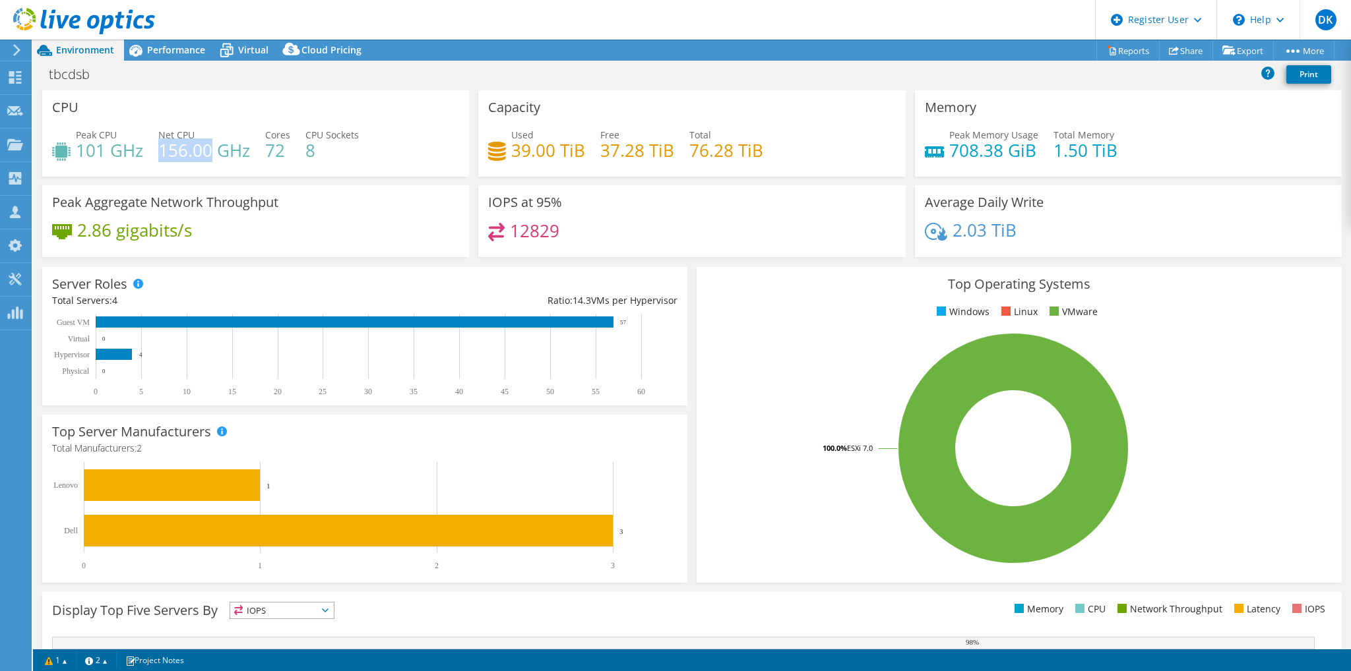
drag, startPoint x: 162, startPoint y: 151, endPoint x: 210, endPoint y: 151, distance: 48.1
click at [210, 151] on h4 "156.00 GHz" at bounding box center [204, 150] width 92 height 15
click at [260, 196] on h3 "Peak Aggregate Network Throughput" at bounding box center [165, 202] width 226 height 15
drag, startPoint x: 78, startPoint y: 151, endPoint x: 144, endPoint y: 151, distance: 66.0
click at [144, 151] on div "Peak CPU 101 GHz Net CPU 156.00 GHz Cores 72 CPU Sockets 8" at bounding box center [255, 149] width 407 height 43
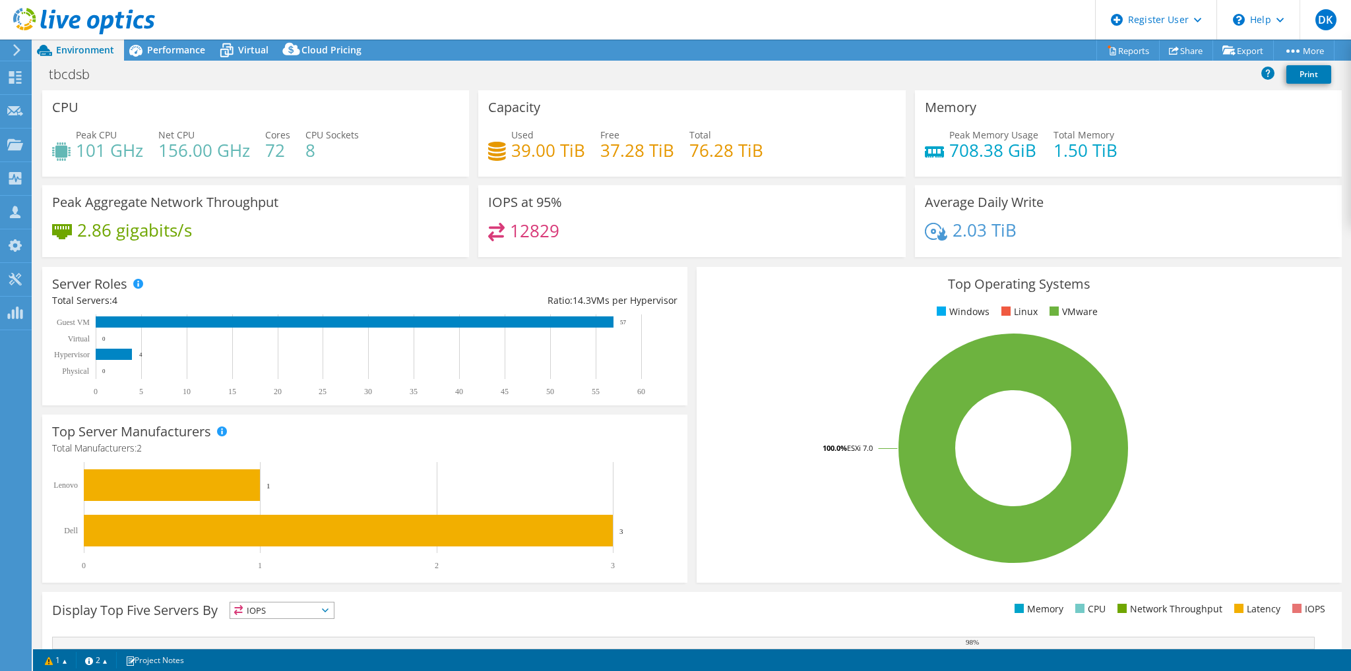
click at [145, 115] on div "CPU Peak CPU 101 GHz Net CPU 156.00 GHz Cores 72 CPU Sockets 8" at bounding box center [255, 133] width 427 height 86
click at [305, 146] on h4 "8" at bounding box center [331, 150] width 53 height 15
click at [326, 169] on div "Peak CPU 101 GHz Net CPU 156.00 GHz Cores 72 CPU Sockets 8" at bounding box center [255, 149] width 407 height 43
drag, startPoint x: 264, startPoint y: 149, endPoint x: 326, endPoint y: 152, distance: 62.7
click at [326, 152] on div "Peak CPU 101 GHz Net CPU 156.00 GHz Cores 72 CPU Sockets 8" at bounding box center [255, 149] width 407 height 43
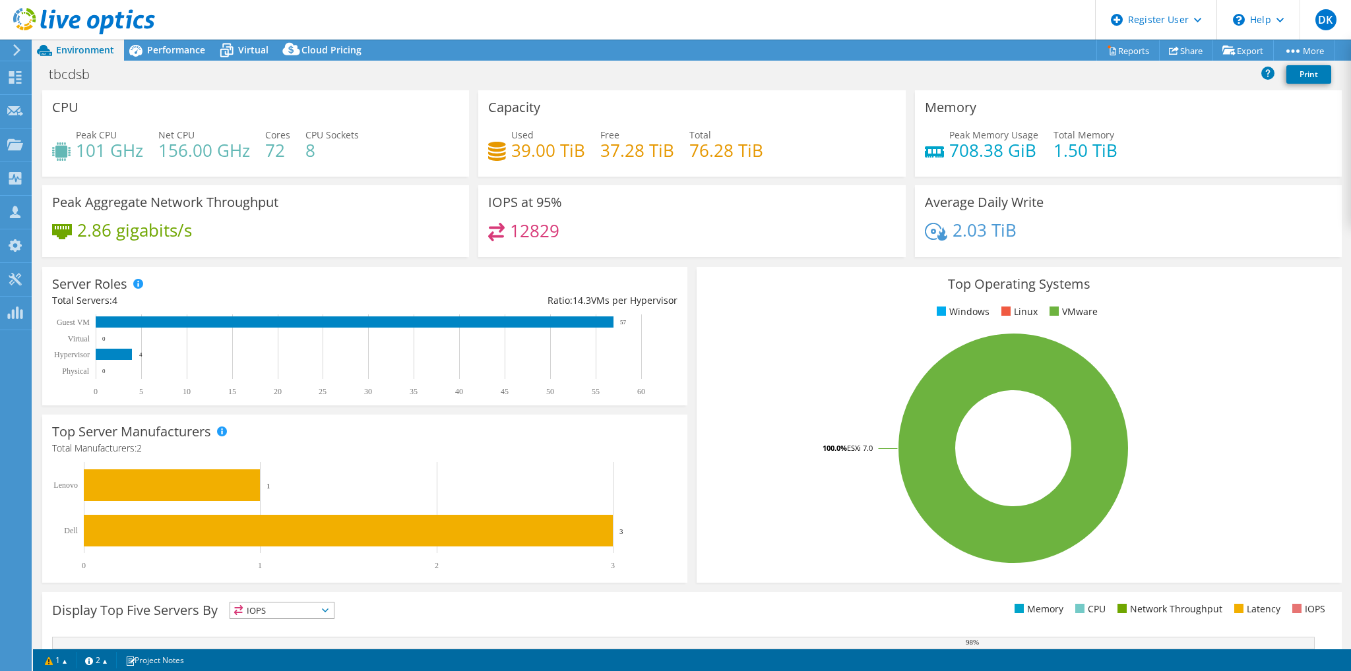
click at [334, 158] on div "Peak CPU 101 GHz Net CPU 156.00 GHz Cores 72 CPU Sockets 8" at bounding box center [255, 149] width 407 height 43
drag, startPoint x: 334, startPoint y: 158, endPoint x: 264, endPoint y: 133, distance: 74.5
click at [264, 133] on div "Peak CPU 101 GHz Net CPU 156.00 GHz Cores 72 CPU Sockets 8" at bounding box center [255, 149] width 407 height 43
click at [332, 151] on h4 "8" at bounding box center [331, 150] width 53 height 15
